Goal: Task Accomplishment & Management: Use online tool/utility

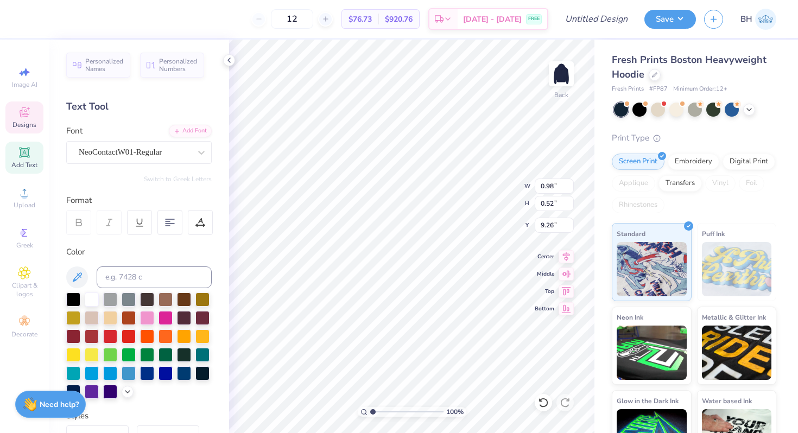
type textarea "1864"
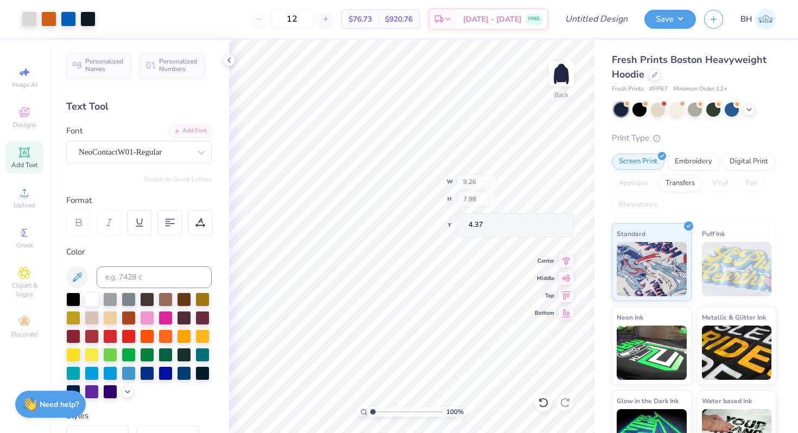
type input "4.37"
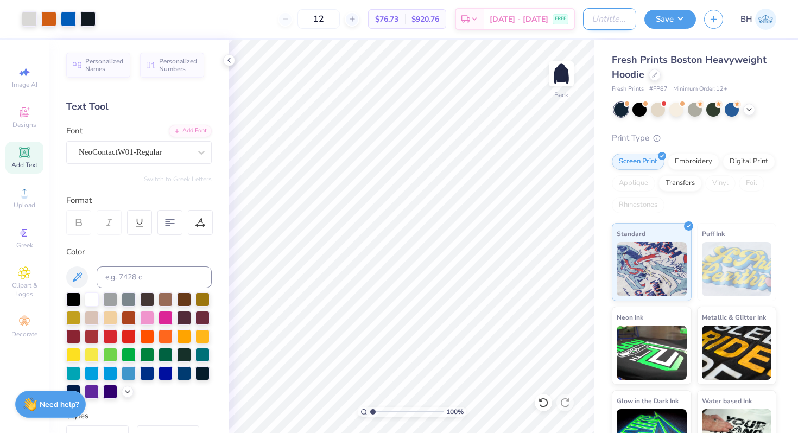
click at [571, 26] on div "Art colors 12 $76.73 Per Item $920.76 Total Est. Delivery [DATE] - [DATE] FREE …" at bounding box center [399, 19] width 798 height 38
type input "Crest Hoodie"
click at [686, 25] on button "Save" at bounding box center [671, 17] width 52 height 19
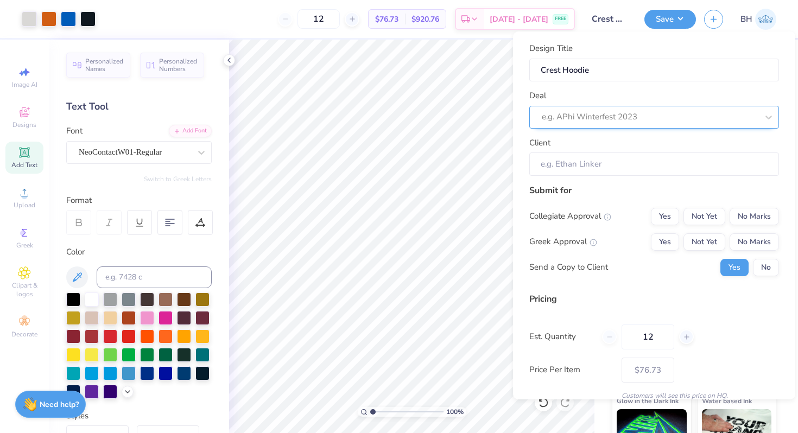
click at [613, 118] on div at bounding box center [650, 117] width 216 height 15
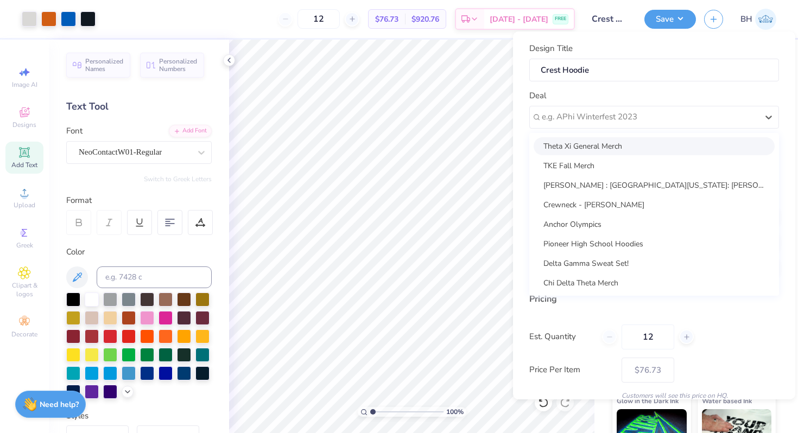
click at [585, 145] on div "Theta Xi General Merch" at bounding box center [654, 146] width 241 height 18
type input "[PERSON_NAME]"
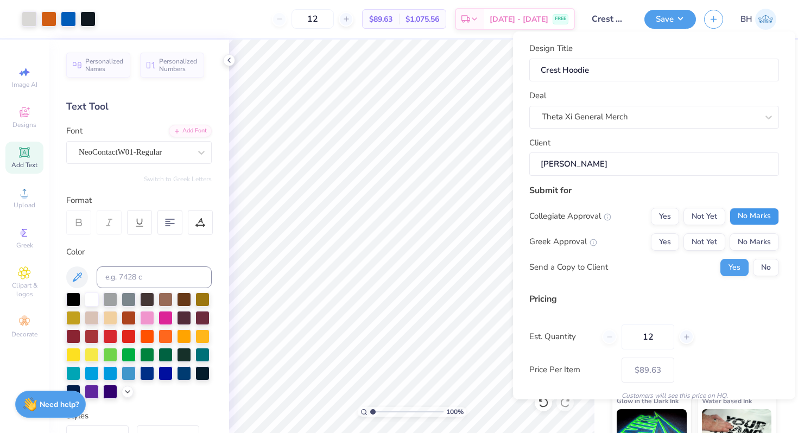
click at [758, 210] on button "No Marks" at bounding box center [754, 216] width 49 height 17
click at [667, 243] on button "Yes" at bounding box center [665, 242] width 28 height 17
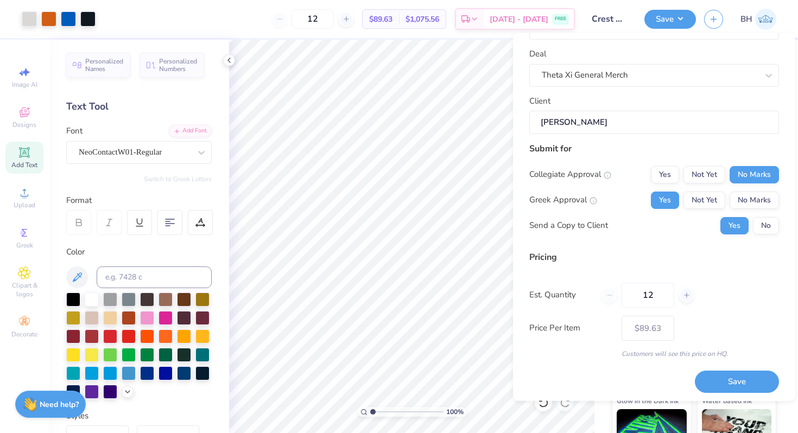
scroll to position [46, 0]
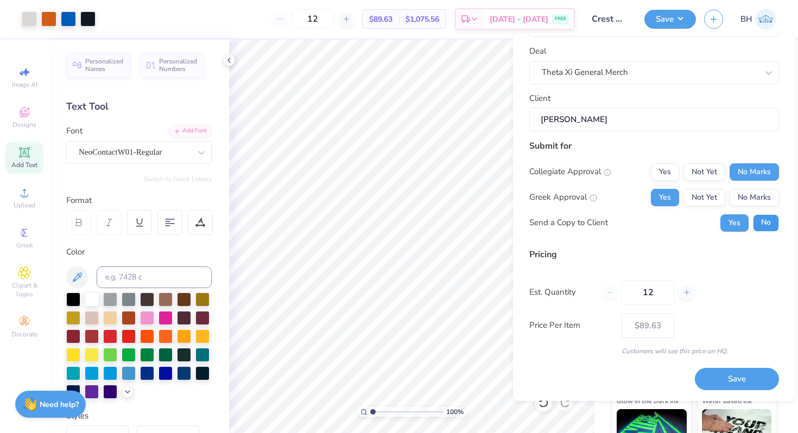
click at [759, 223] on button "No" at bounding box center [766, 223] width 26 height 17
click at [717, 370] on button "Save" at bounding box center [737, 380] width 84 height 22
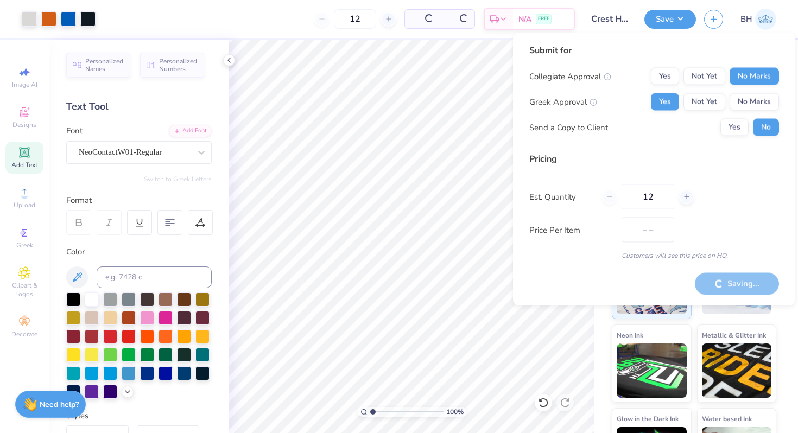
type input "– –"
